Goal: Task Accomplishment & Management: Manage account settings

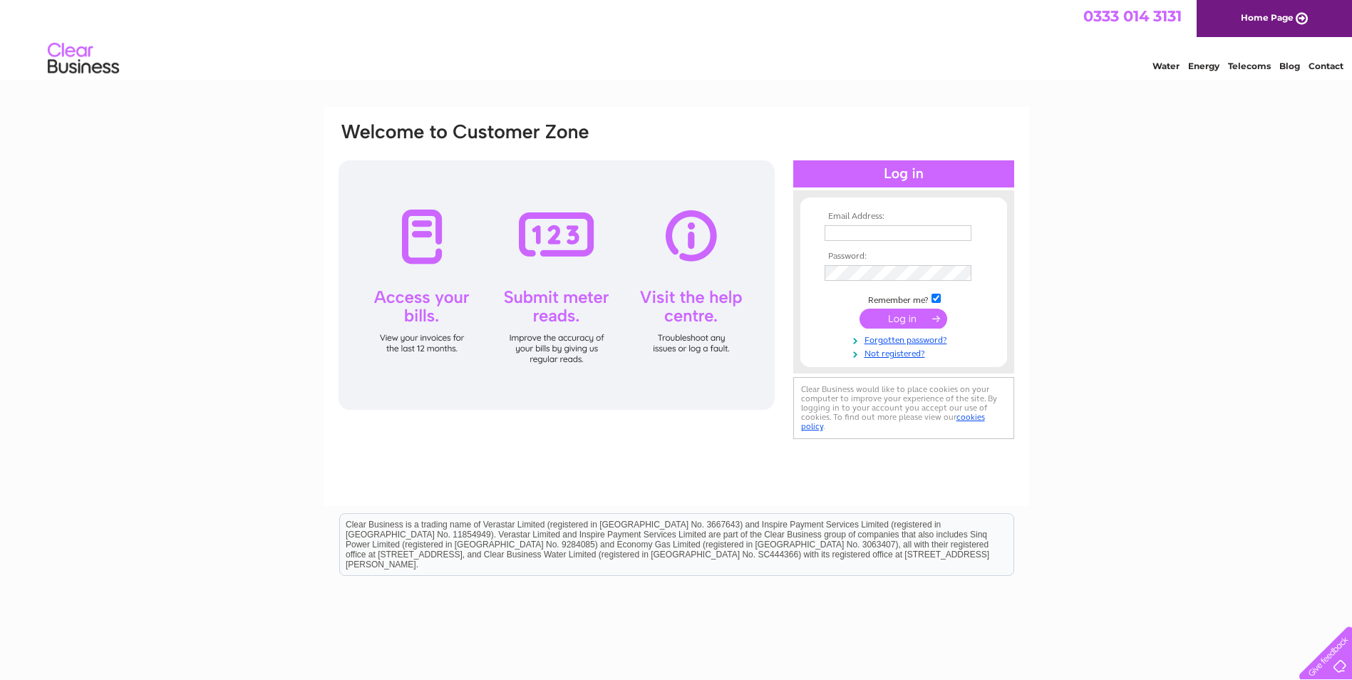
click at [875, 230] on input "text" at bounding box center [898, 233] width 147 height 16
type input "[PERSON_NAME][EMAIL_ADDRESS][DOMAIN_NAME]"
click at [915, 321] on input "submit" at bounding box center [904, 320] width 88 height 20
click at [906, 319] on input "submit" at bounding box center [904, 319] width 88 height 20
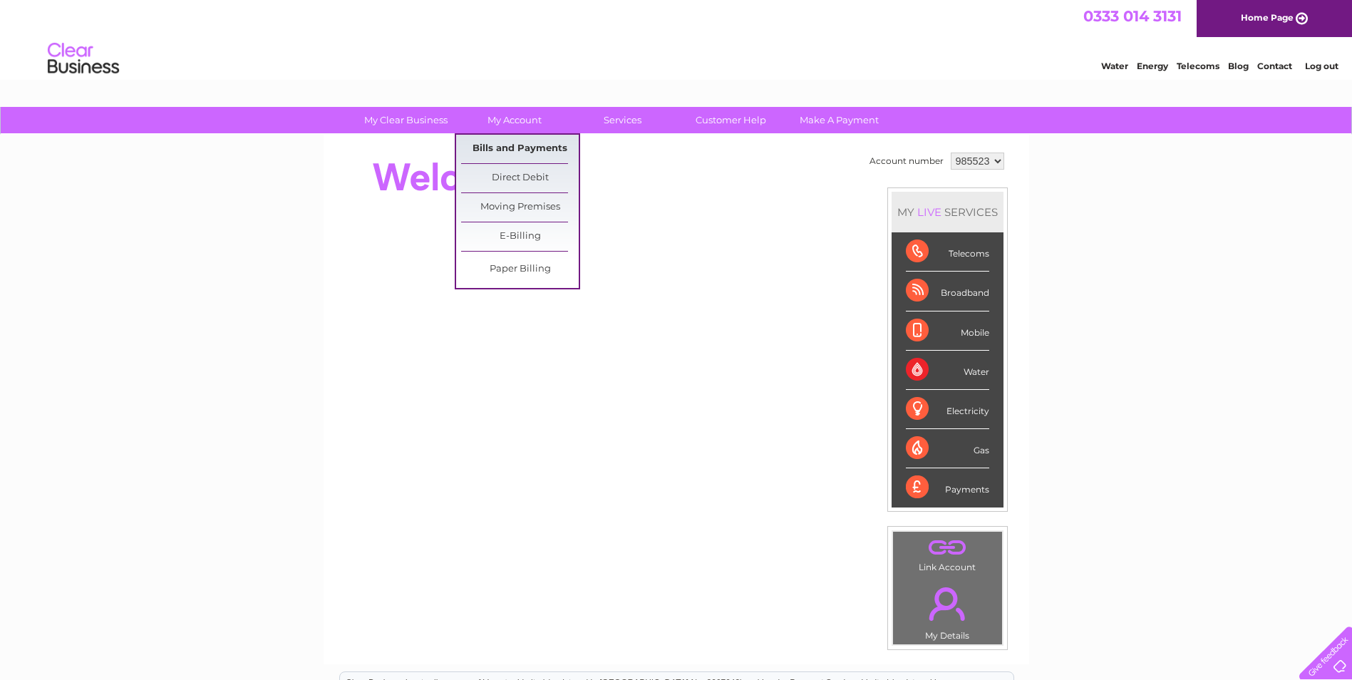
click at [508, 141] on link "Bills and Payments" at bounding box center [520, 149] width 118 height 29
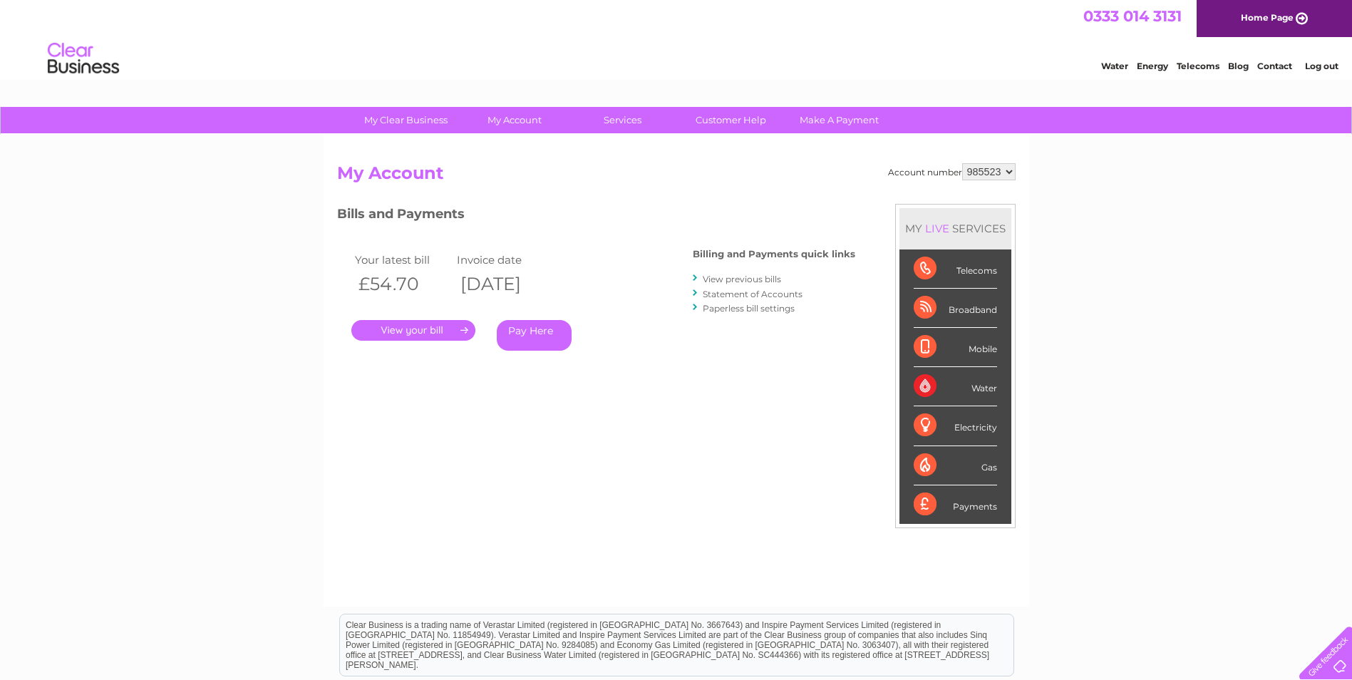
click at [420, 329] on link "." at bounding box center [413, 330] width 124 height 21
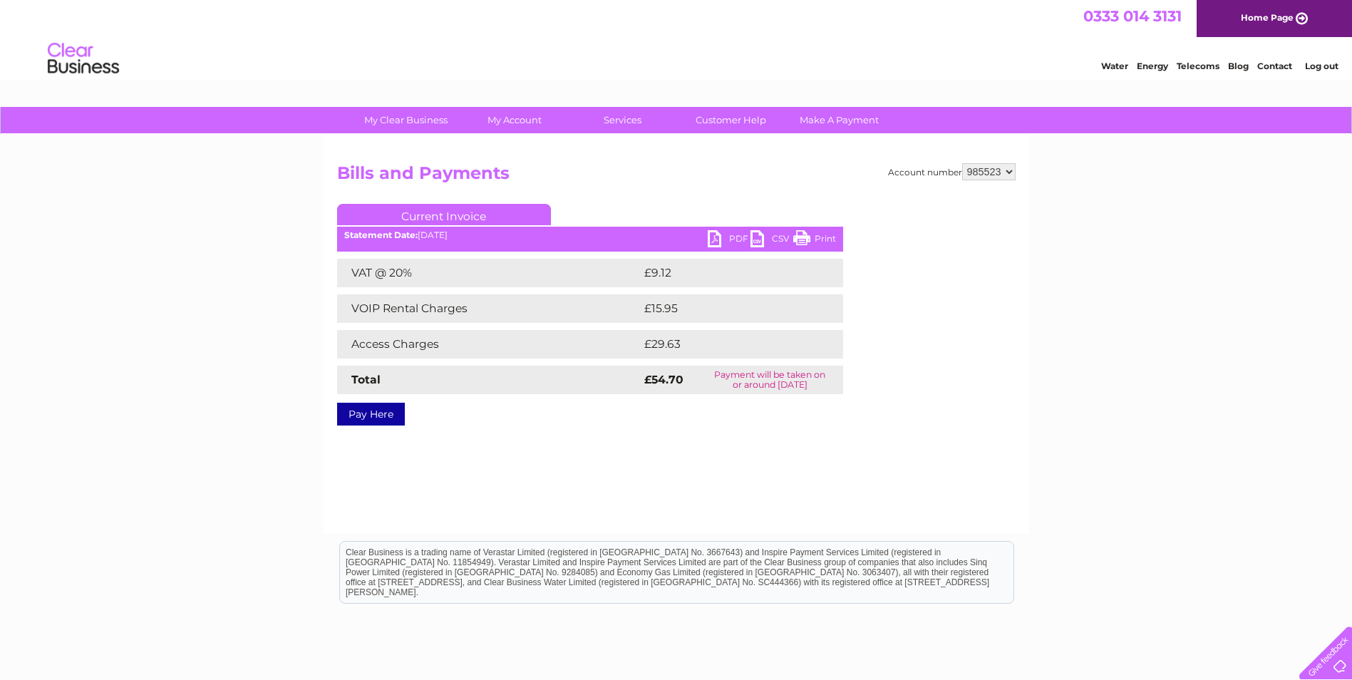
click at [729, 237] on link "PDF" at bounding box center [729, 240] width 43 height 21
